Goal: Check status: Check status

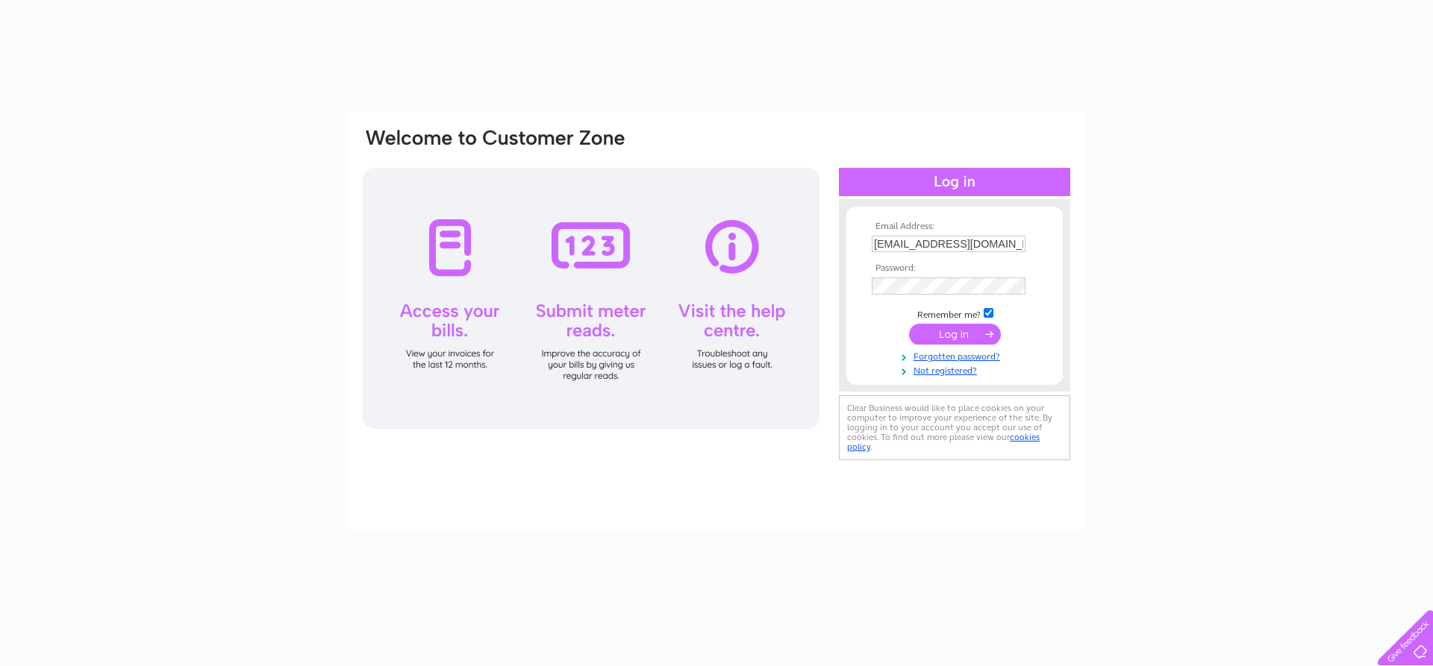
click at [971, 319] on td "Remember me?" at bounding box center [954, 313] width 173 height 15
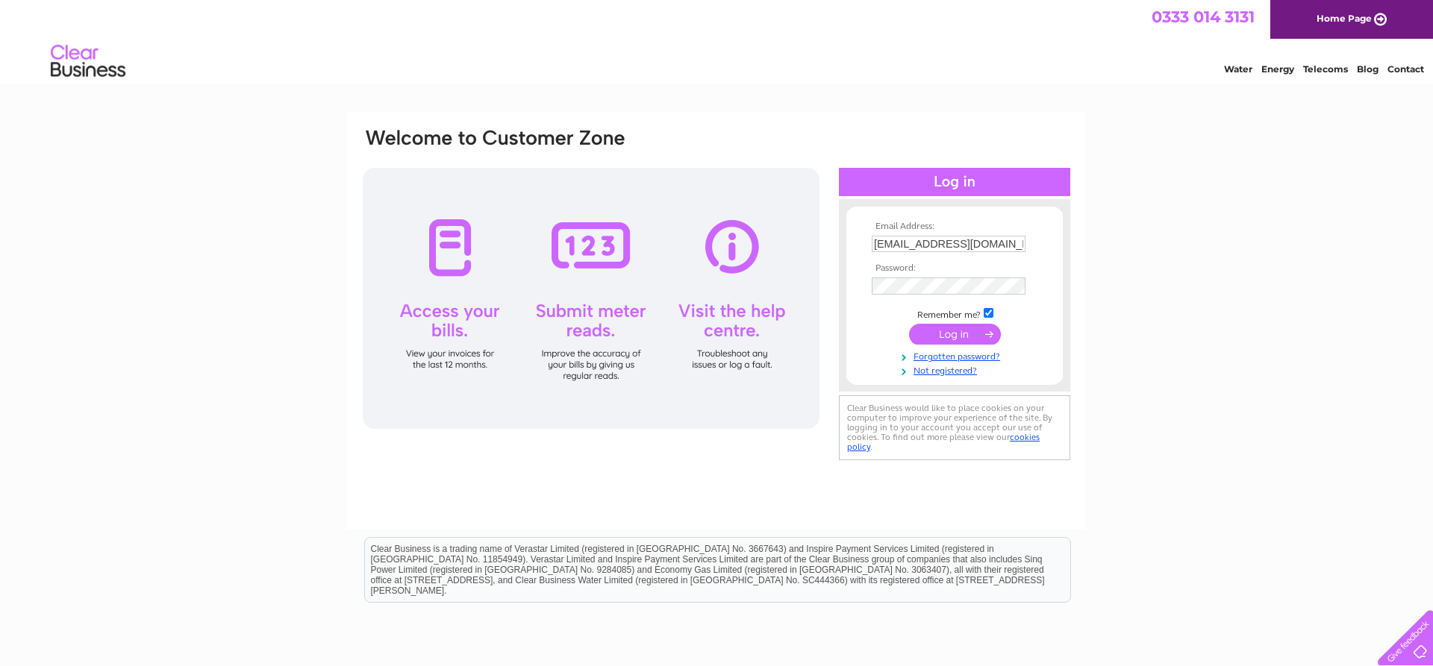
click at [952, 340] on input "submit" at bounding box center [955, 334] width 92 height 21
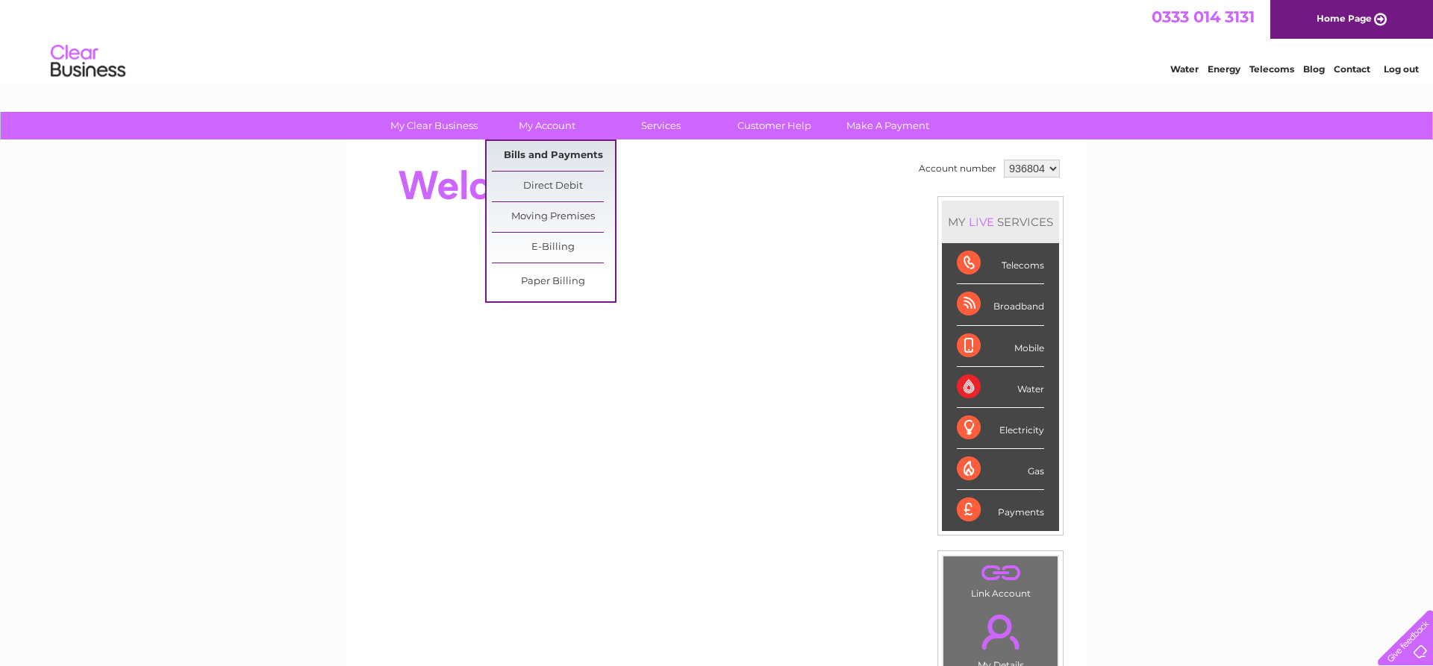
click at [546, 155] on link "Bills and Payments" at bounding box center [553, 156] width 123 height 30
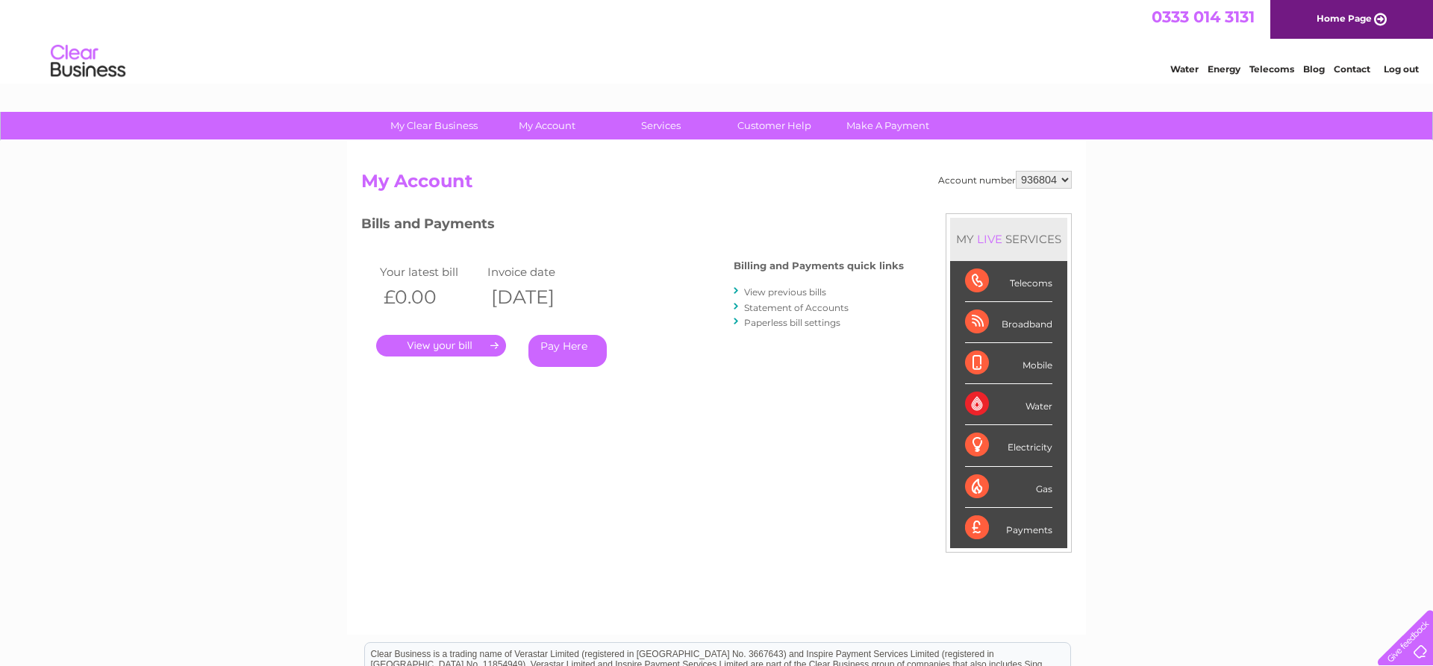
click at [464, 349] on link "." at bounding box center [441, 346] width 130 height 22
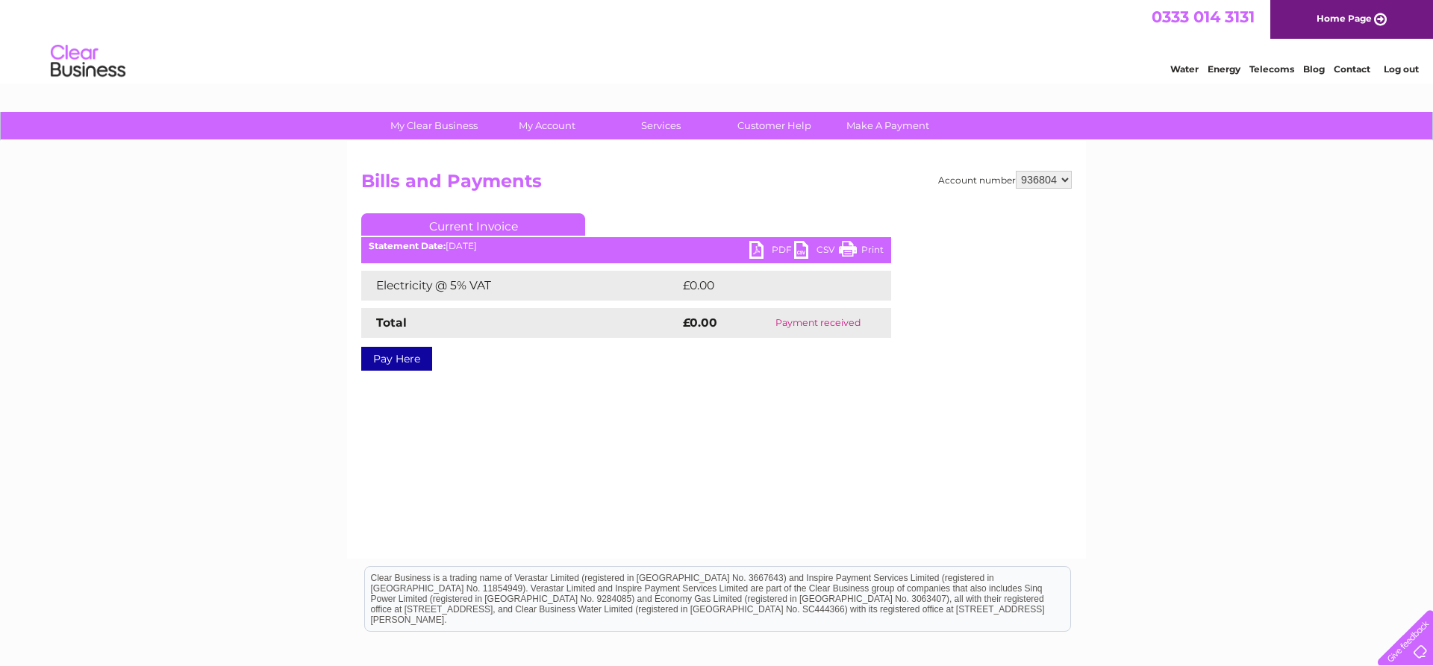
click at [771, 250] on link "PDF" at bounding box center [771, 252] width 45 height 22
